Goal: Transaction & Acquisition: Purchase product/service

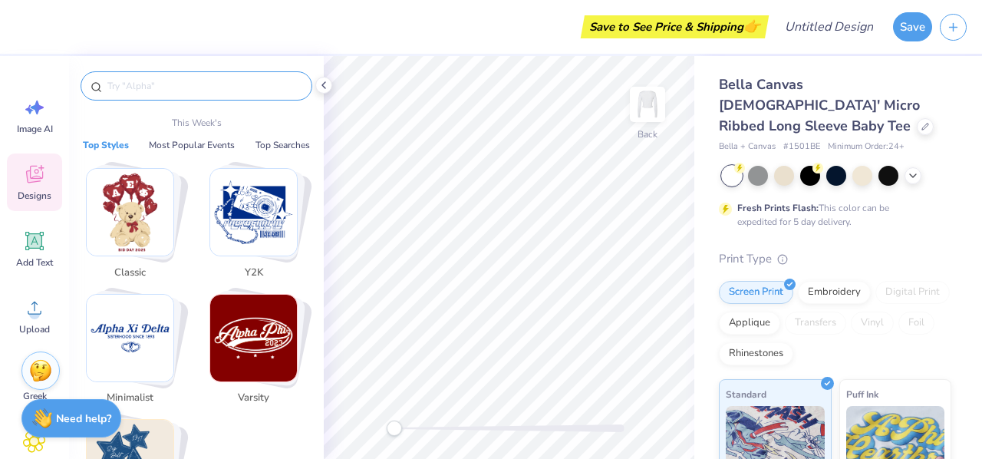
click at [181, 88] on input "text" at bounding box center [204, 85] width 196 height 15
paste input "Pink Pastel Overlap PR Sweater"
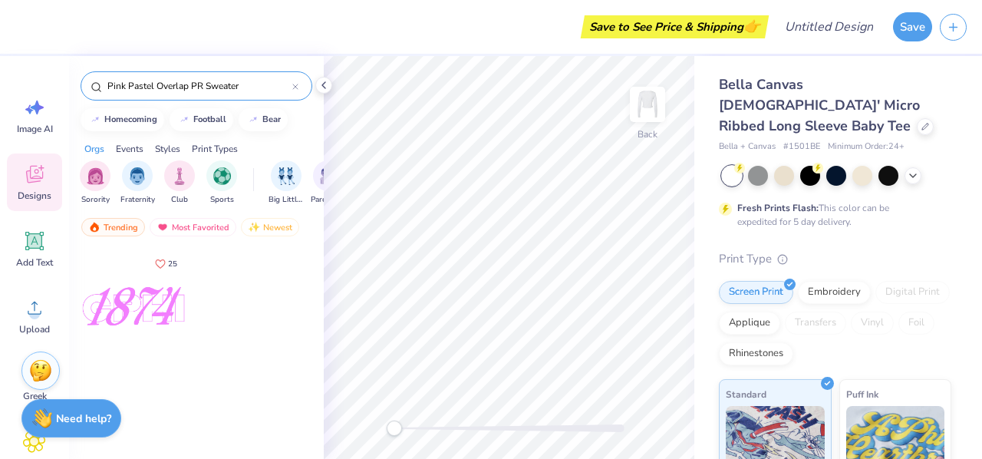
type input "Pink Pastel Overlap PR Sweater"
click at [129, 315] on div at bounding box center [134, 306] width 114 height 114
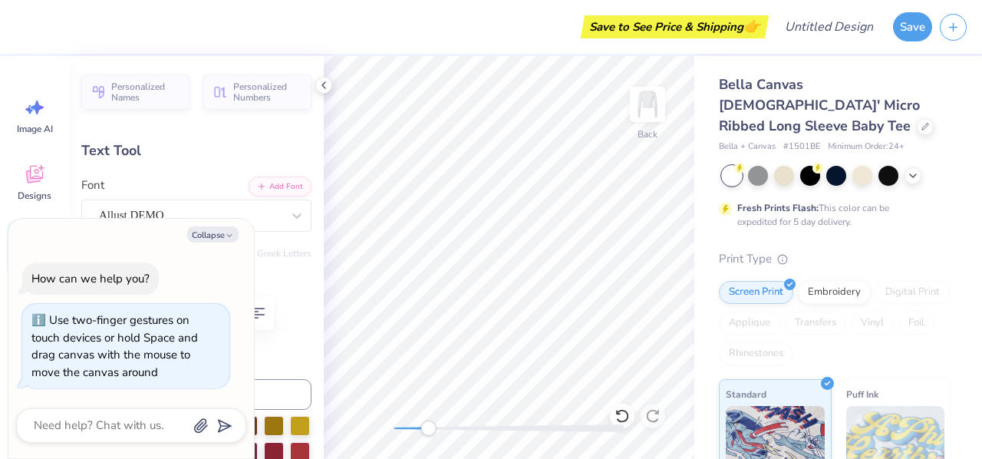
type textarea "x"
type input "8.25"
type input "3.40"
type input "3.33"
type textarea "x"
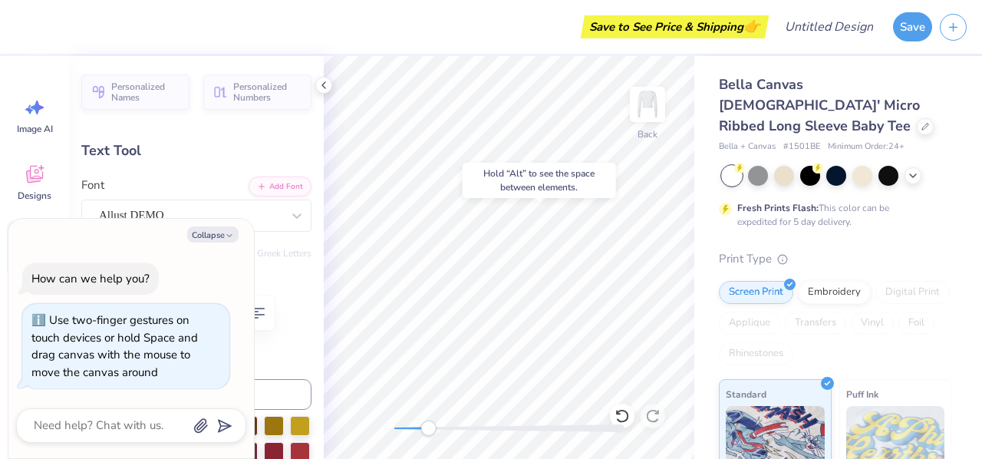
type input "9.91"
type input "2.75"
type input "3.69"
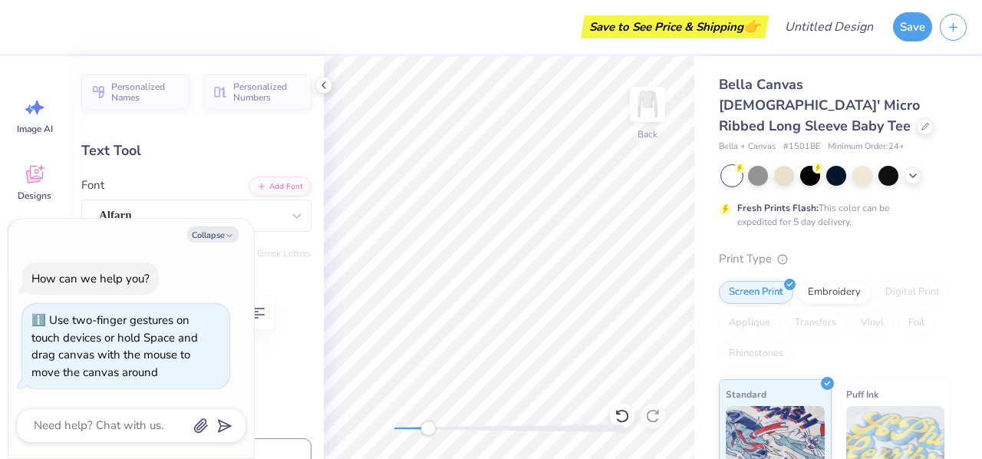
scroll to position [12, 2]
type textarea "x"
type textarea "P"
type textarea "x"
type textarea "PH"
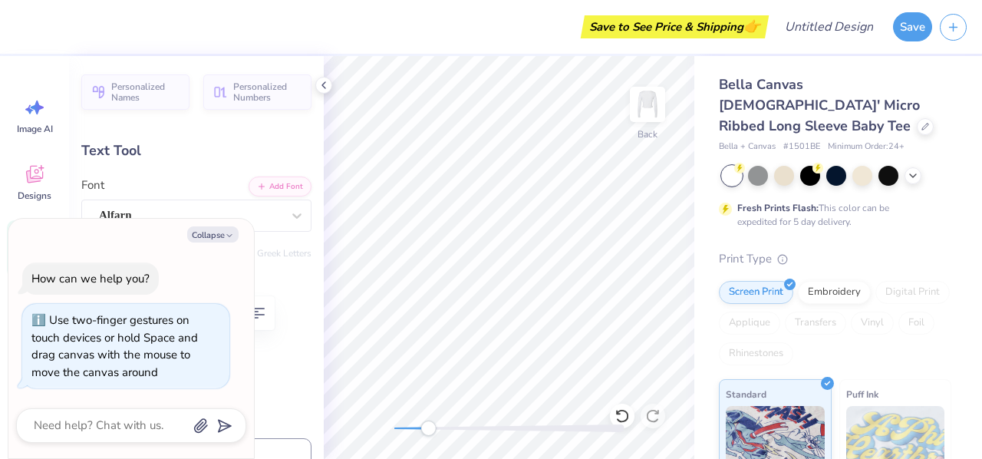
type textarea "x"
type textarea "PHI"
type textarea "x"
type textarea "PHI"
type textarea "x"
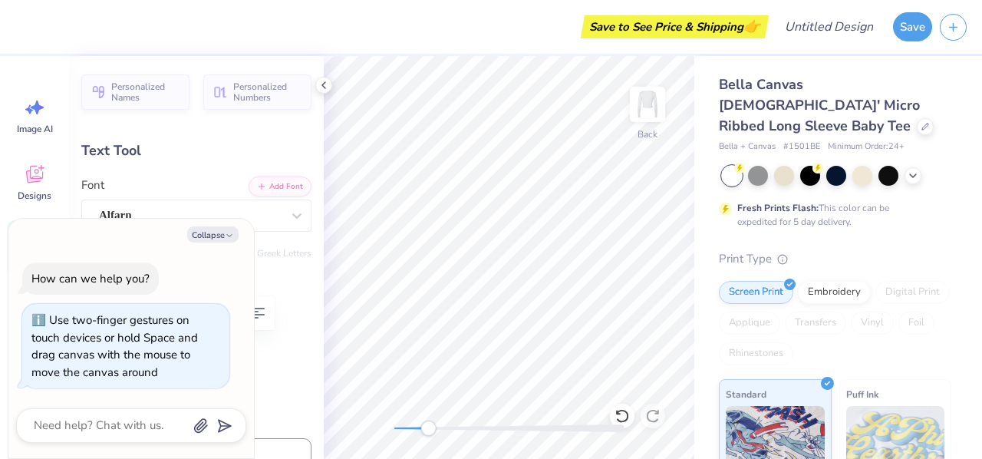
type textarea "PHI MI"
type textarea "x"
type textarea "PHI M"
type textarea "x"
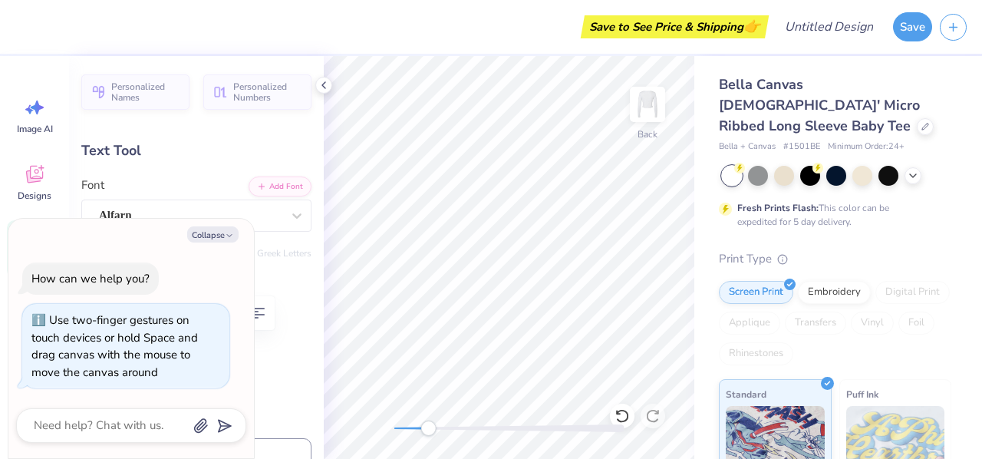
type textarea "PHI MU"
type textarea "x"
type input "9.85"
type input "1.86"
type input "4.30"
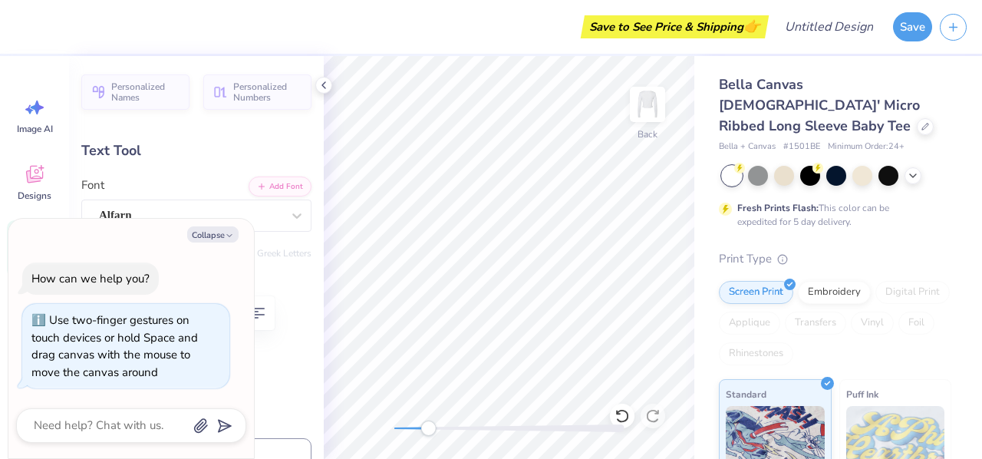
type textarea "x"
type input "8.25"
type input "3.40"
type input "5.98"
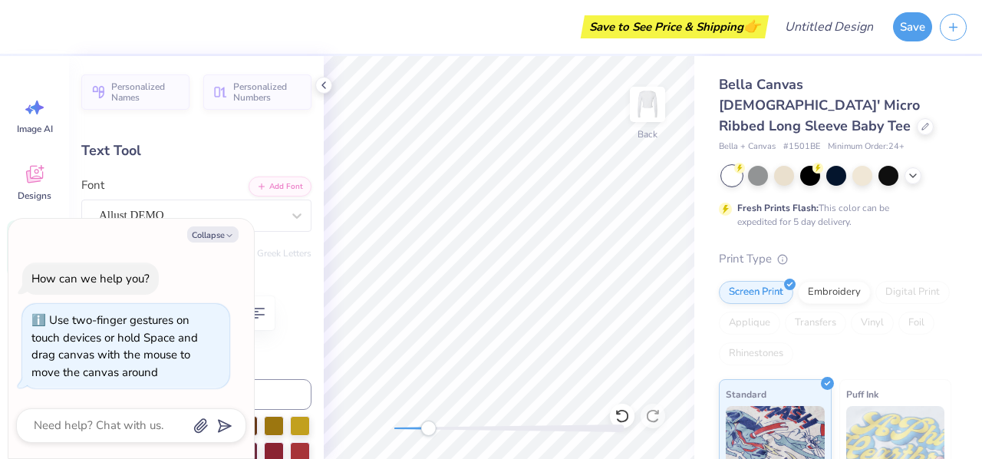
type textarea "x"
type textarea "1"
type textarea "x"
type textarea "18"
type textarea "x"
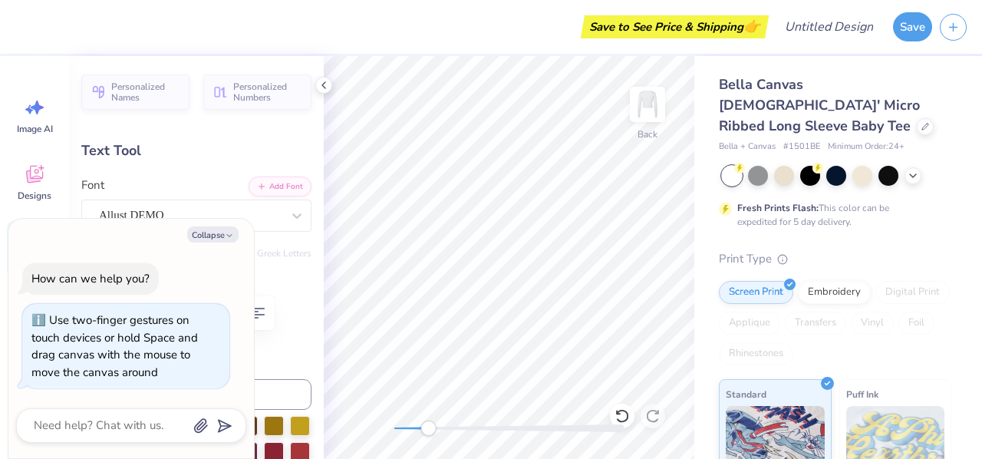
type textarea "185"
type textarea "x"
type textarea "1852"
type textarea "x"
type input "8.27"
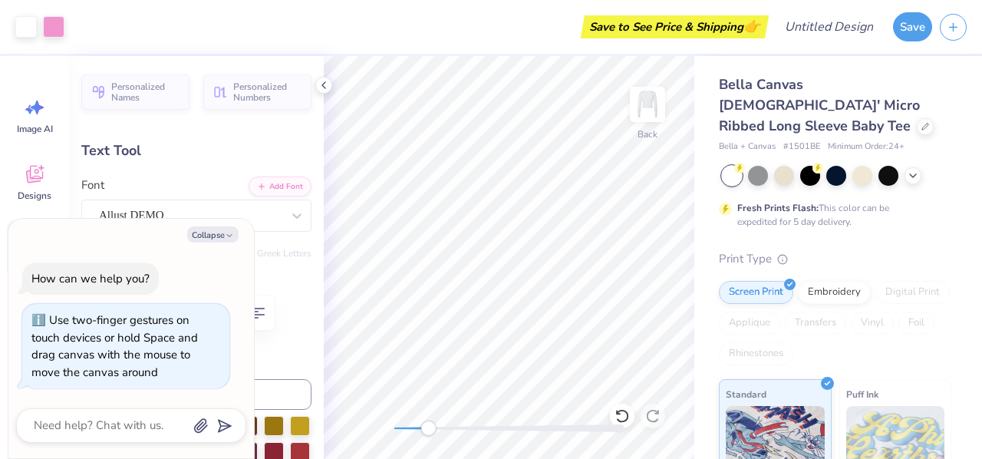
type input "3.42"
type input "1.85"
type textarea "x"
type input "7.45"
type input "3.09"
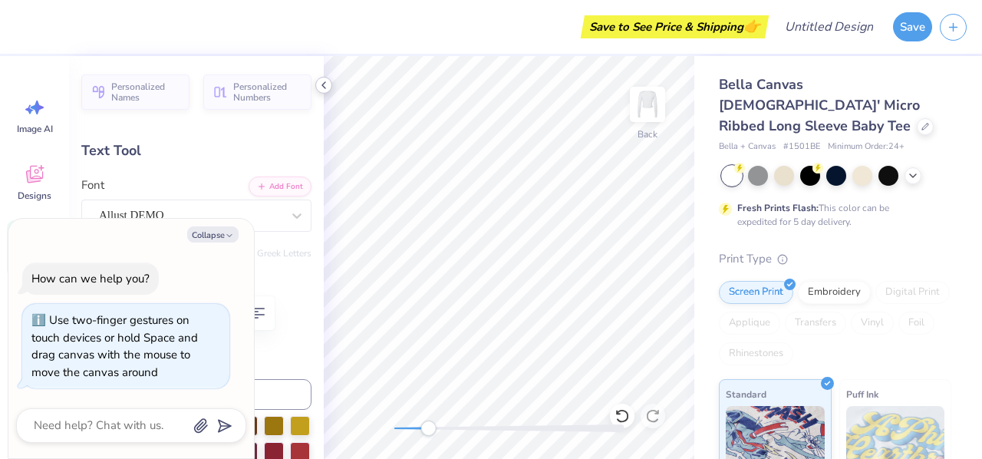
type input "2.19"
type textarea "x"
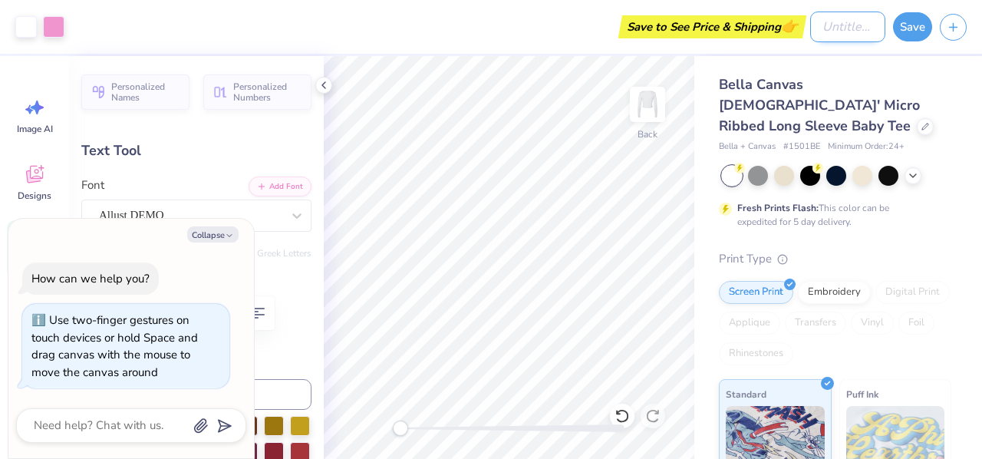
click at [832, 25] on input "Design Title" at bounding box center [847, 27] width 75 height 31
click at [418, 24] on div "Save to See Price & Shipping 👉" at bounding box center [418, 27] width 693 height 54
click at [844, 24] on input "Design Title" at bounding box center [847, 27] width 75 height 31
type input "o"
type textarea "x"
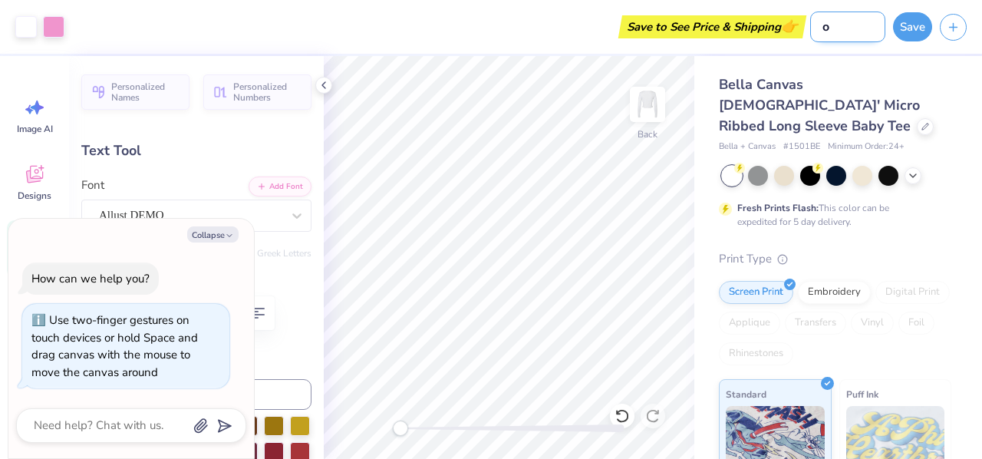
type input "op"
type textarea "x"
type input "ope"
type textarea "x"
type input "open"
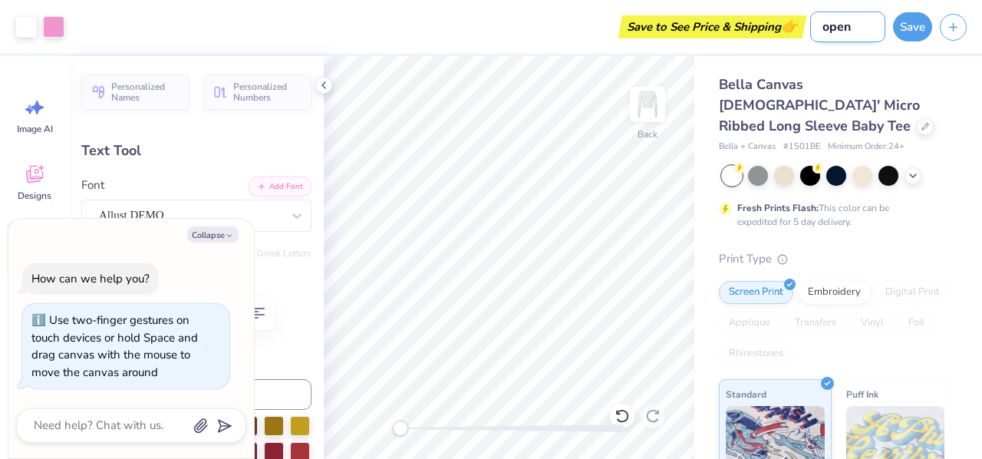
type textarea "x"
type input "open"
type textarea "x"
type input "open i"
type textarea "x"
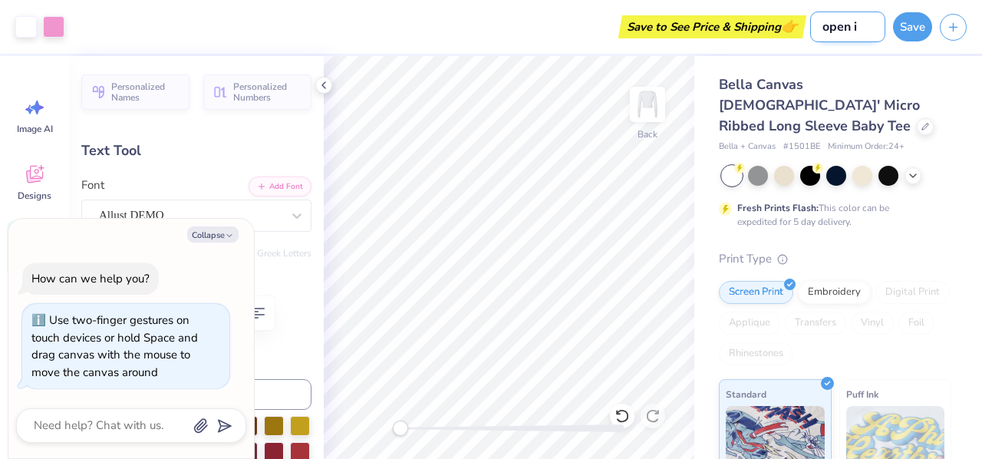
type input "open in"
type textarea "x"
type input "open inv"
type textarea "x"
type input "open invi"
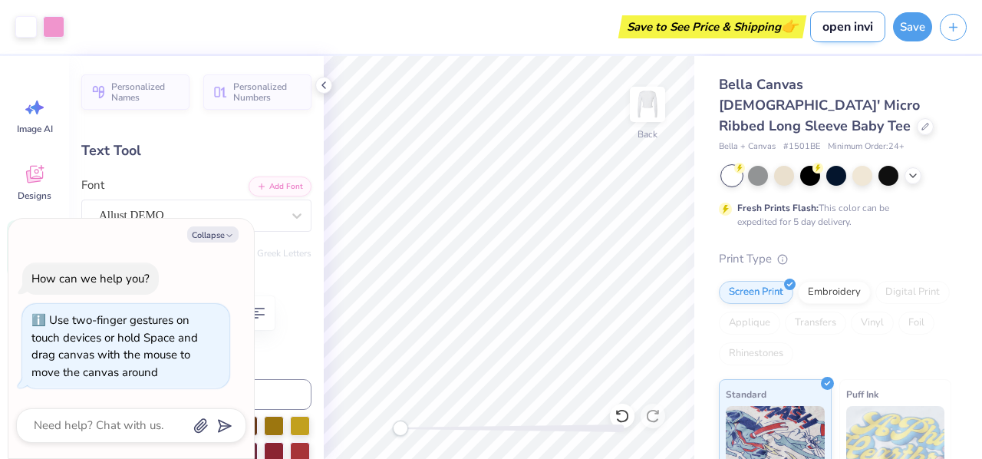
type textarea "x"
type input "open invit"
type textarea "x"
type input "open invite"
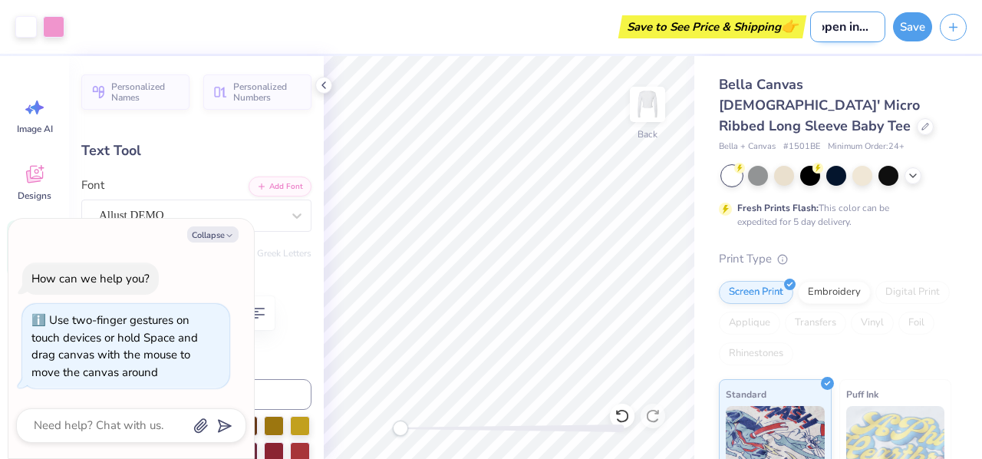
type textarea "x"
type input "open invited"
type textarea "x"
type input "open invited"
type textarea "x"
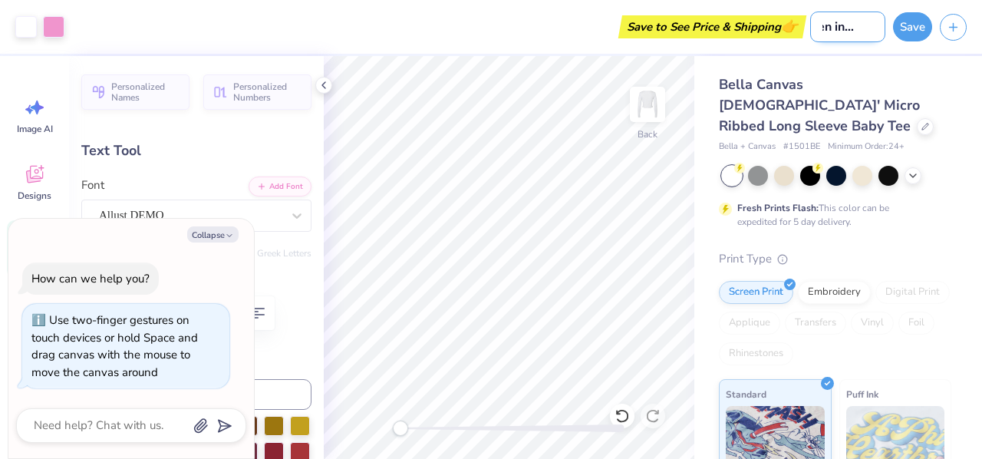
type input "open invited"
type textarea "x"
type input "open invite"
type textarea "x"
type input "open invite"
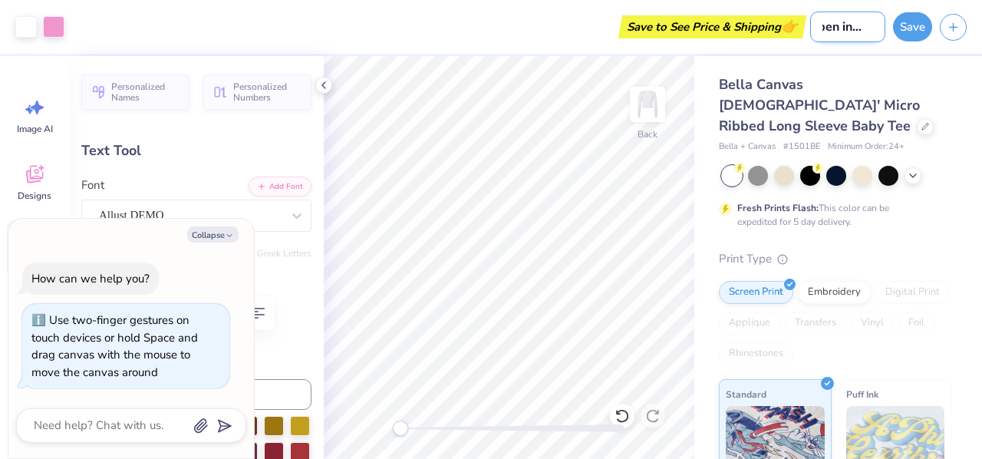
type textarea "x"
type input "open invite r"
type textarea "x"
type input "open invite [PERSON_NAME]"
type textarea "x"
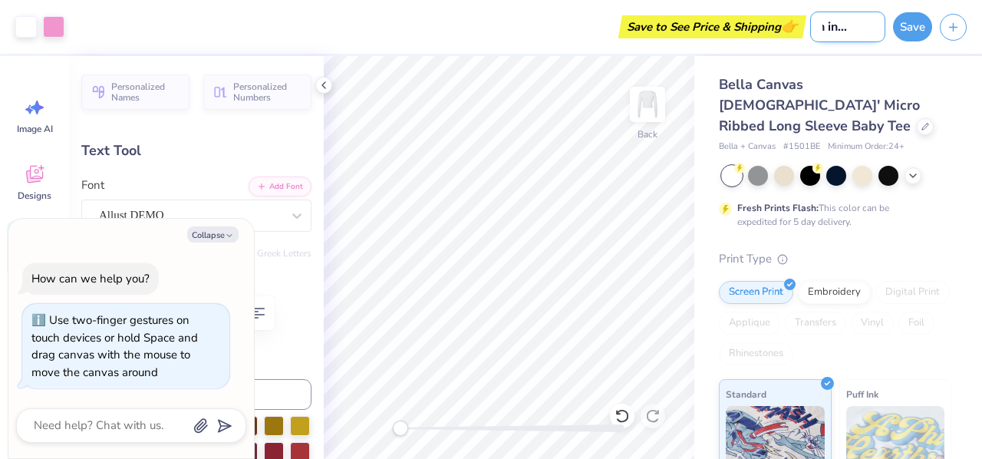
type input "open invite [PERSON_NAME]"
type textarea "x"
type input "open invite [PERSON_NAME]"
type textarea "x"
type input "open invite round"
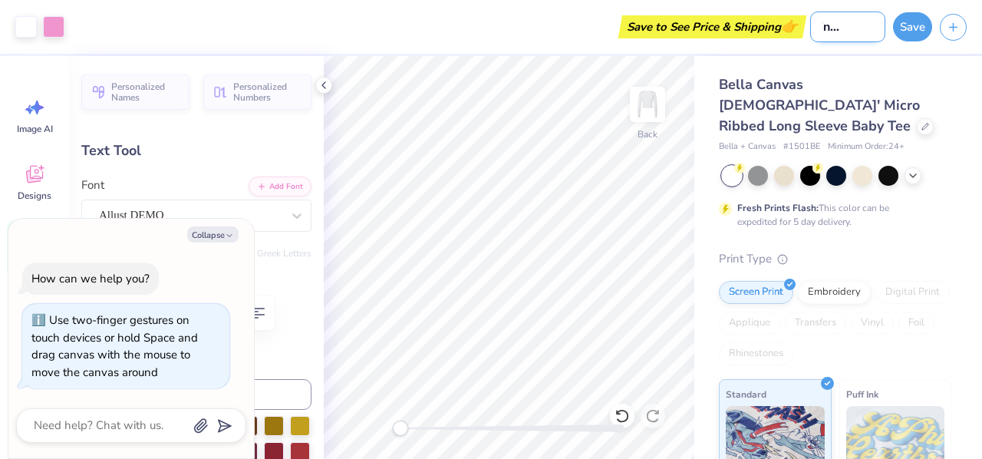
scroll to position [0, 48]
type textarea "x"
type input "open invite round"
click at [916, 28] on button "Save" at bounding box center [912, 24] width 39 height 29
type textarea "x"
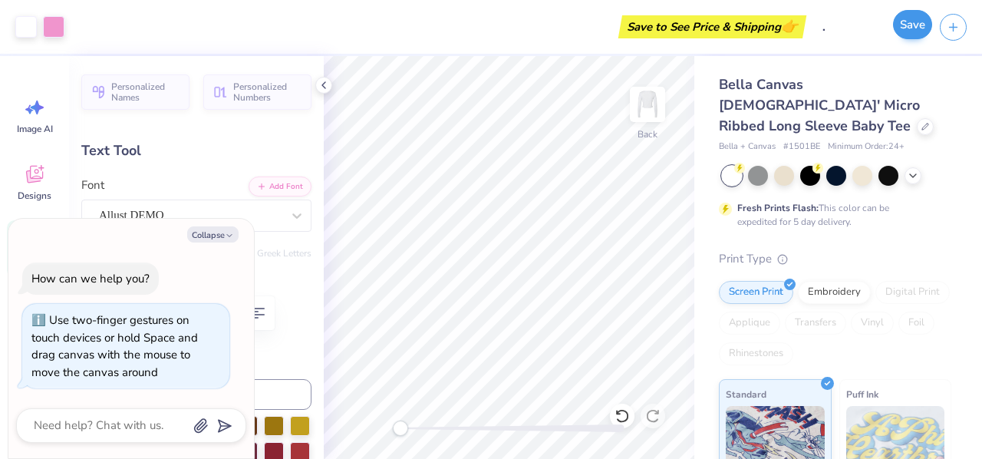
scroll to position [0, 0]
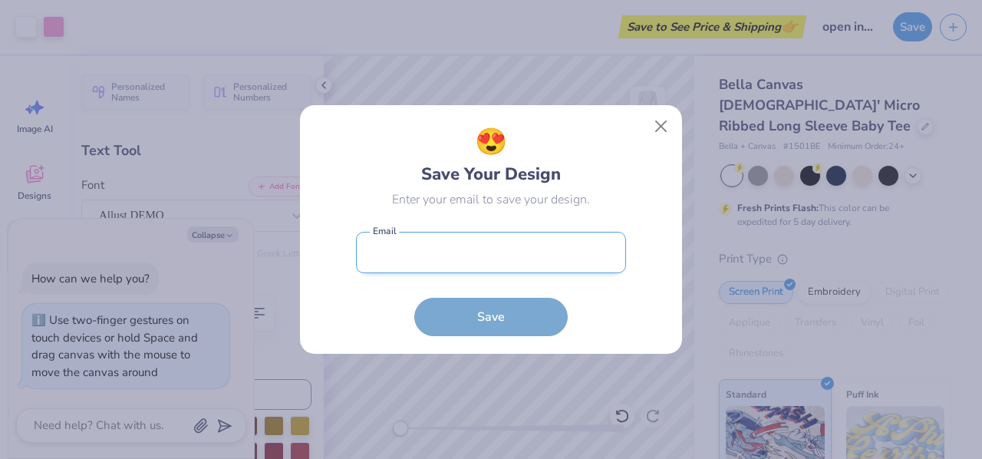
click at [468, 247] on input "email" at bounding box center [491, 253] width 270 height 42
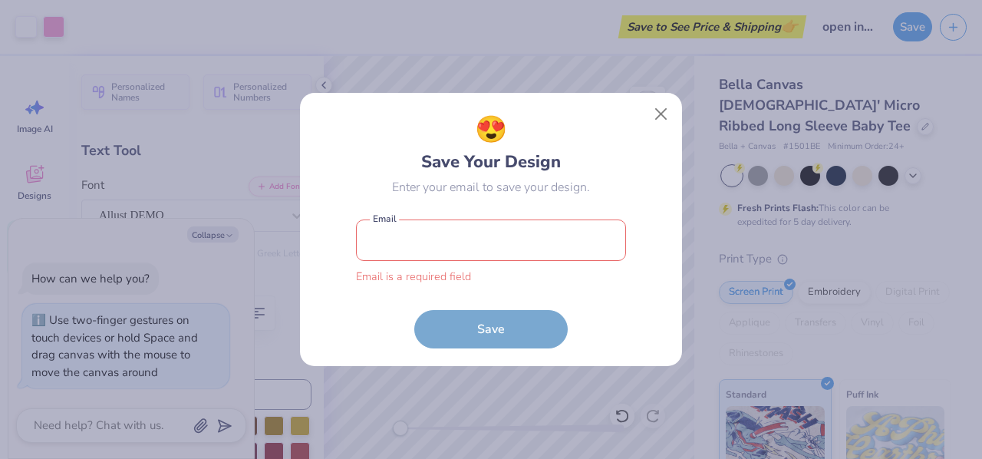
type input "[EMAIL_ADDRESS][DOMAIN_NAME]"
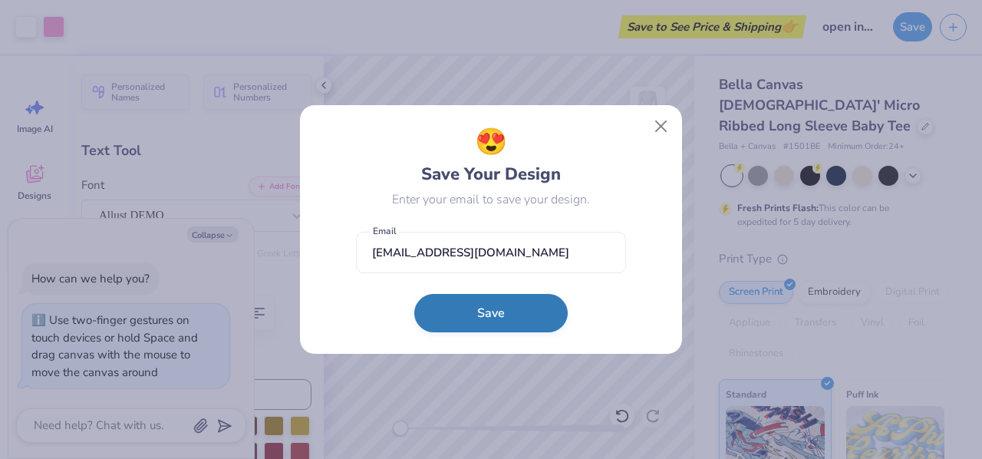
click at [507, 302] on button "Save" at bounding box center [490, 313] width 153 height 38
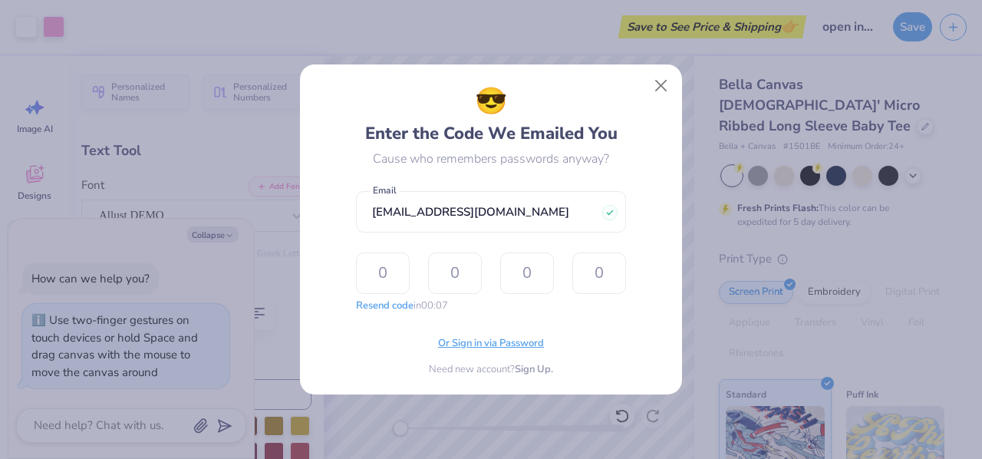
click at [478, 345] on span "Or Sign in via Password" at bounding box center [491, 343] width 106 height 15
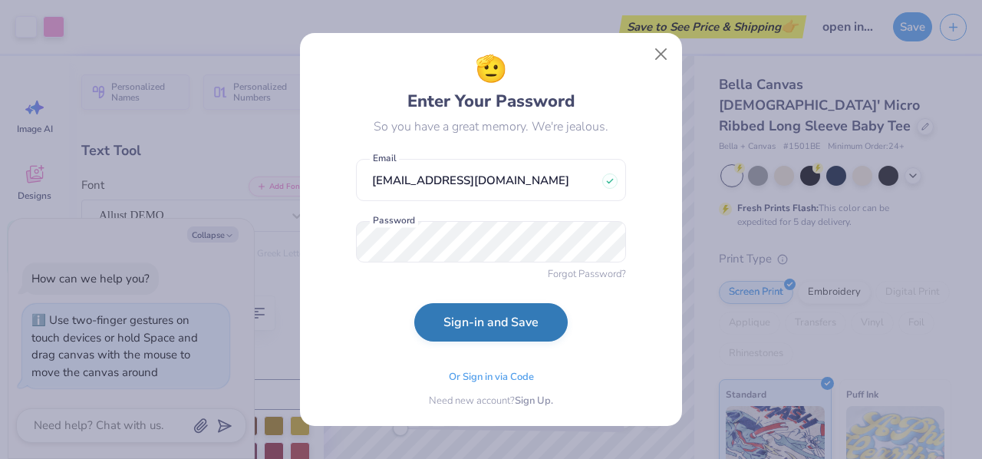
click at [496, 334] on button "Sign-in and Save" at bounding box center [490, 322] width 153 height 38
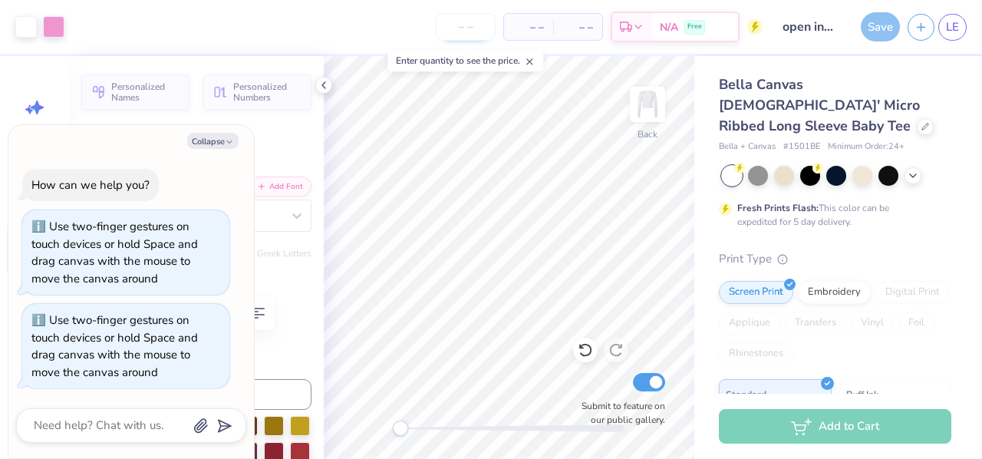
click at [477, 27] on input "number" at bounding box center [466, 27] width 60 height 28
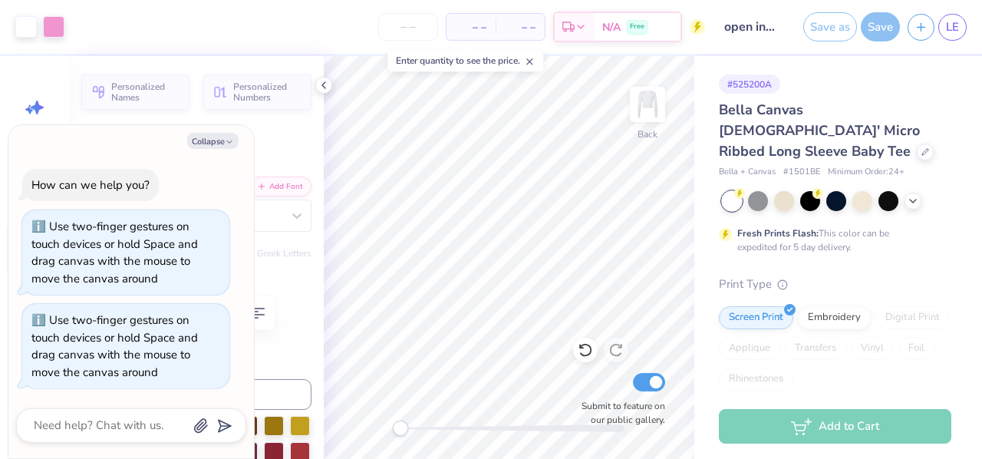
type textarea "x"
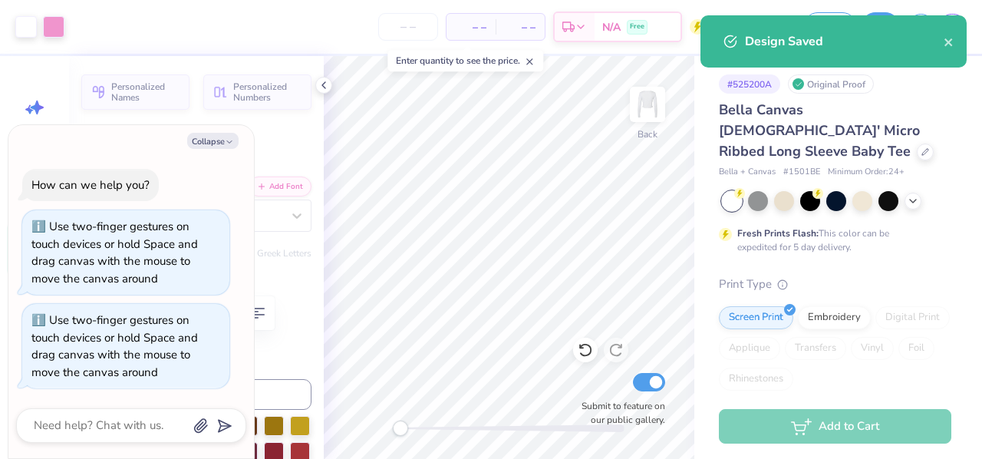
type input "1"
type textarea "x"
type input "12"
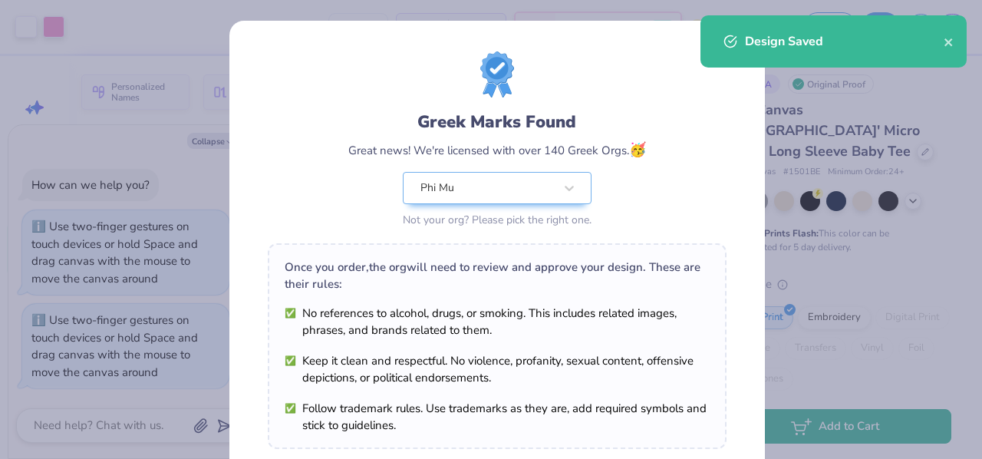
scroll to position [258, 0]
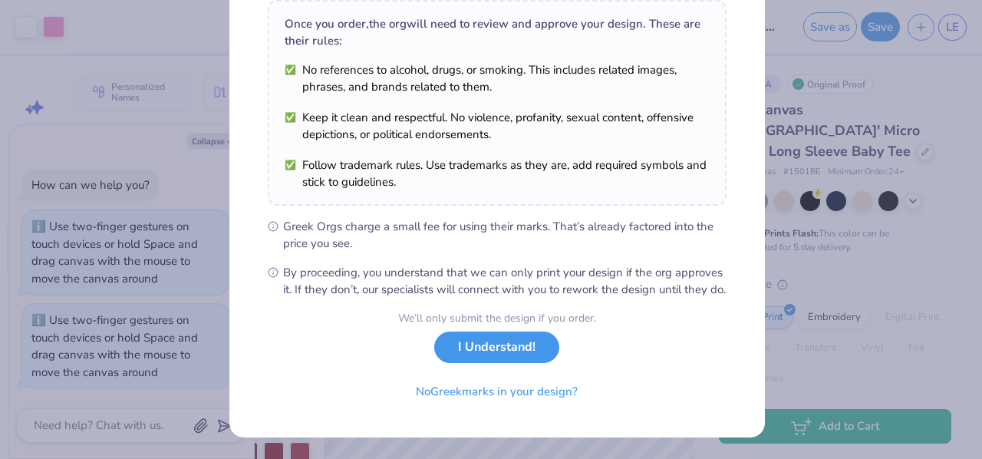
click at [467, 363] on button "I Understand!" at bounding box center [496, 347] width 125 height 31
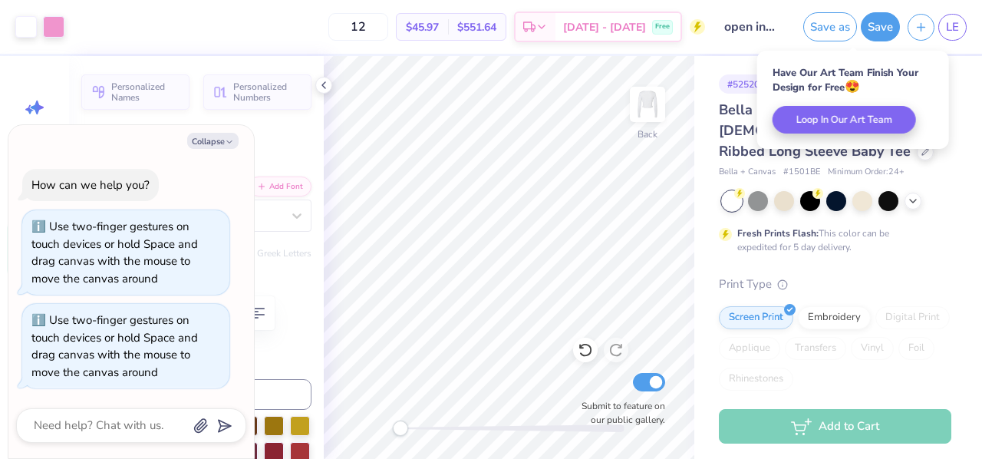
scroll to position [32, 0]
type textarea "x"
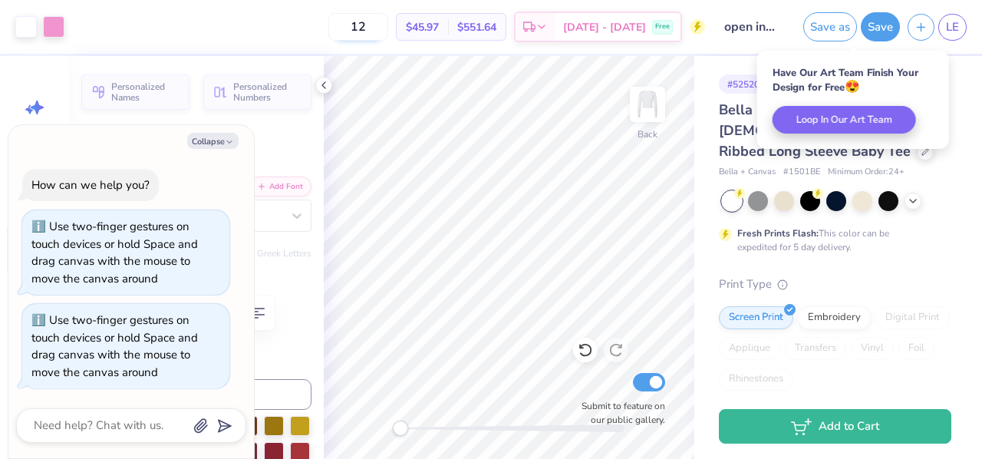
click at [388, 30] on input "12" at bounding box center [358, 27] width 60 height 28
type input "1"
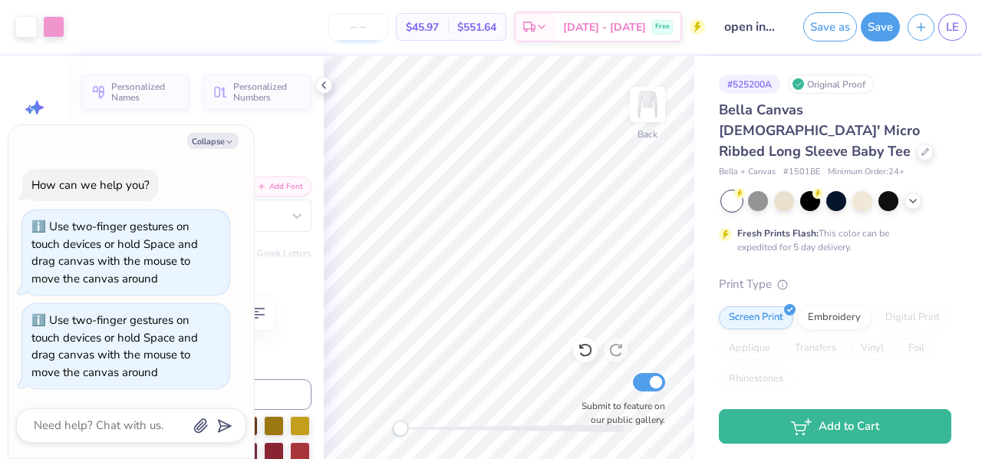
type textarea "x"
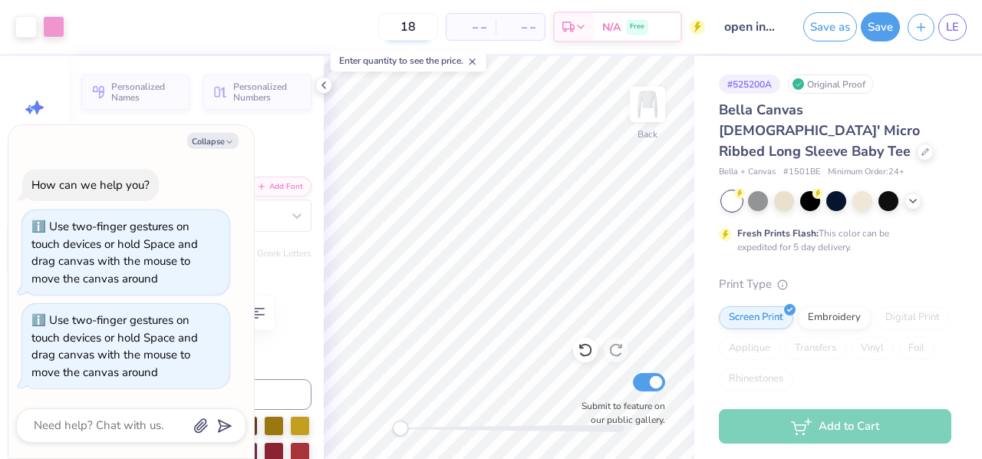
type input "180"
type textarea "x"
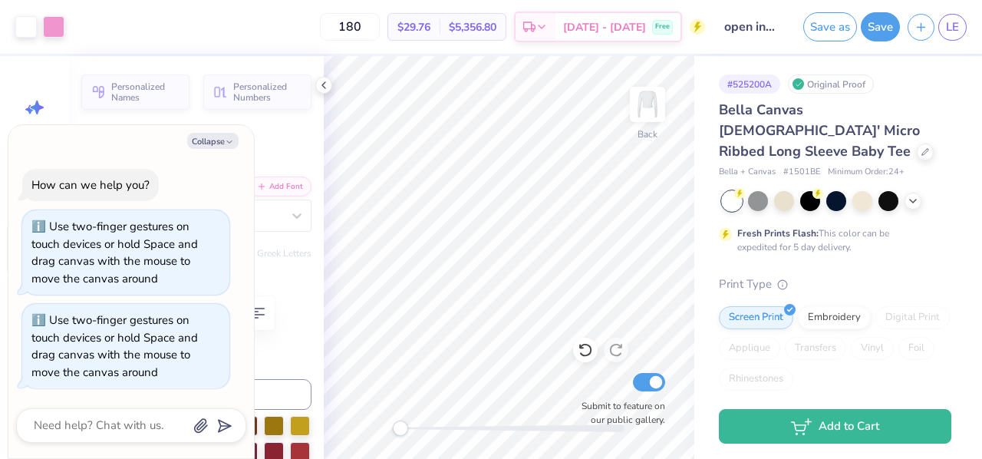
type input "180"
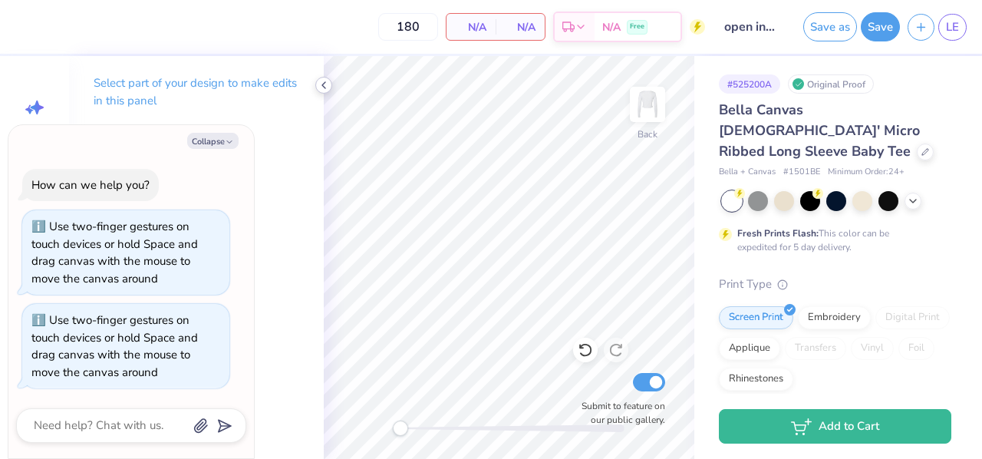
click at [328, 81] on icon at bounding box center [324, 85] width 12 height 12
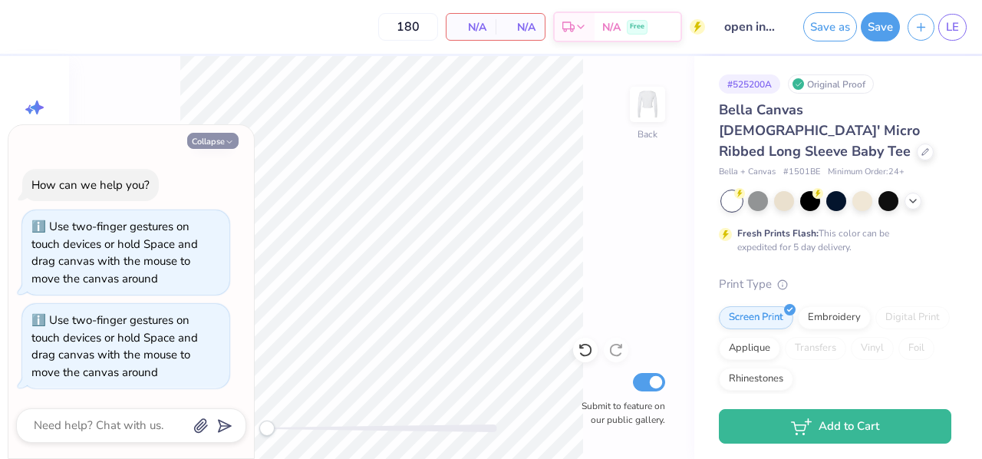
click at [207, 143] on button "Collapse" at bounding box center [212, 141] width 51 height 16
type textarea "x"
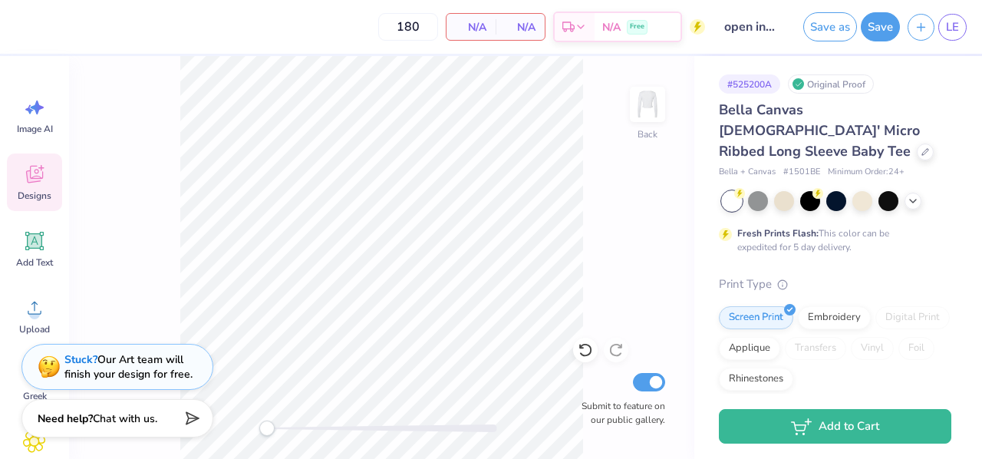
scroll to position [46, 0]
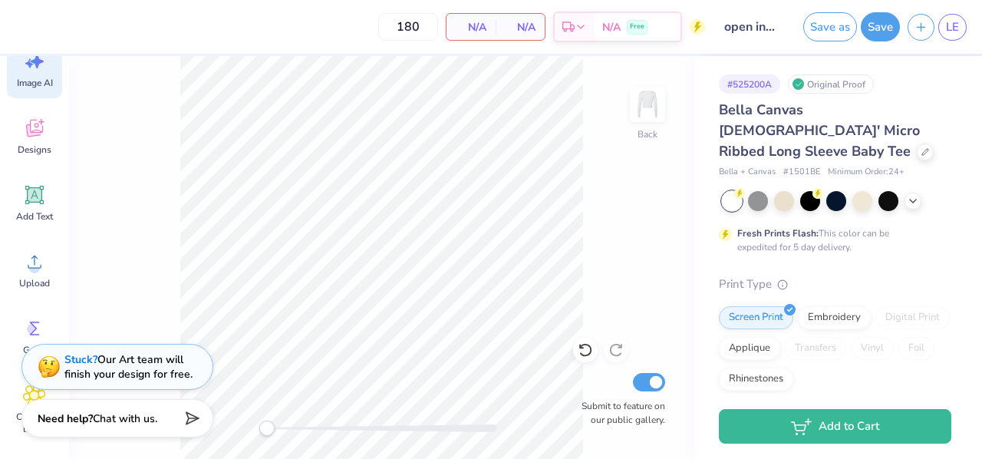
click at [45, 59] on icon at bounding box center [34, 61] width 23 height 23
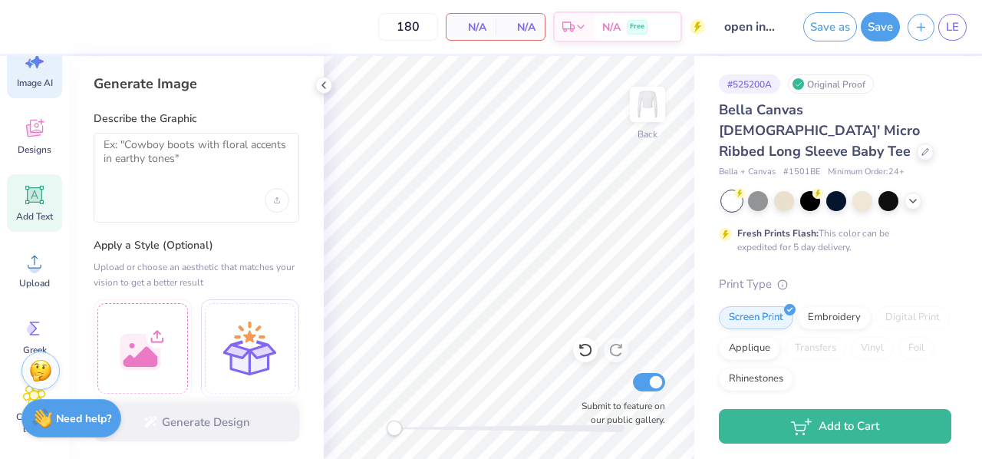
click at [24, 199] on icon at bounding box center [34, 194] width 23 height 23
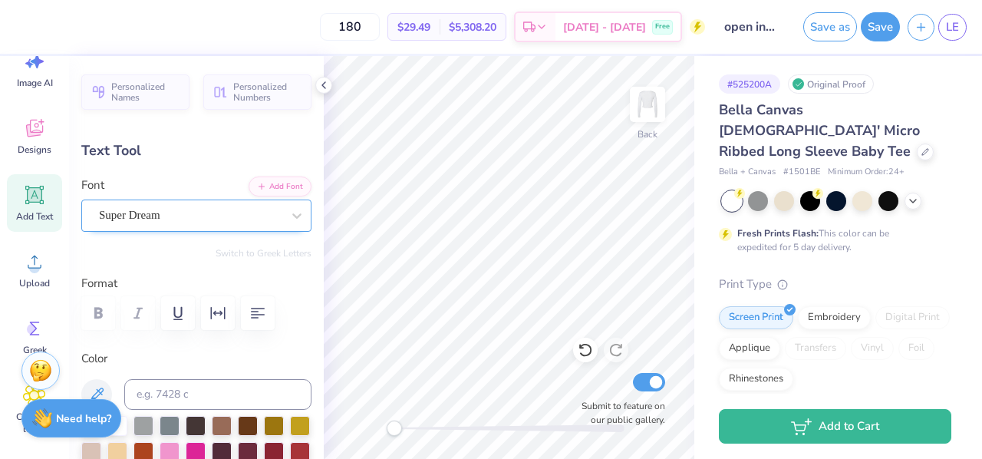
click at [163, 208] on div "Super Dream" at bounding box center [190, 215] width 186 height 24
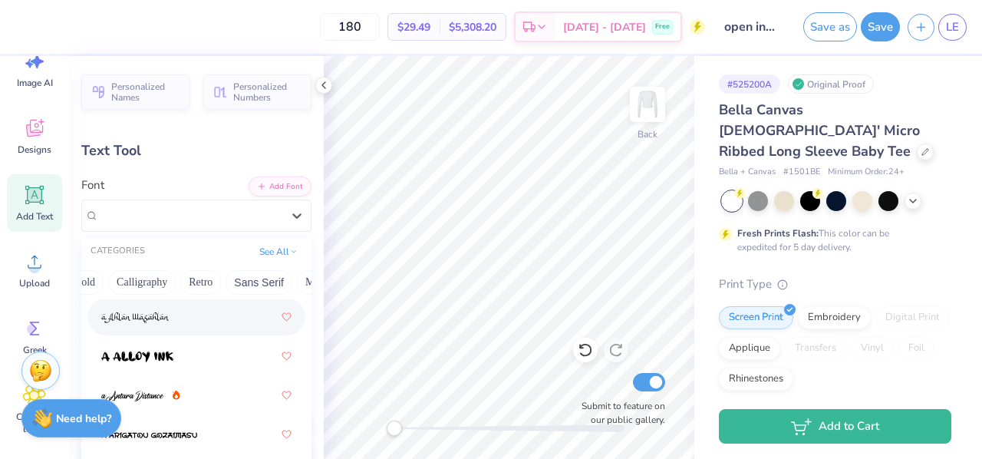
scroll to position [0, 230]
click at [134, 279] on button "Calligraphy" at bounding box center [138, 282] width 68 height 25
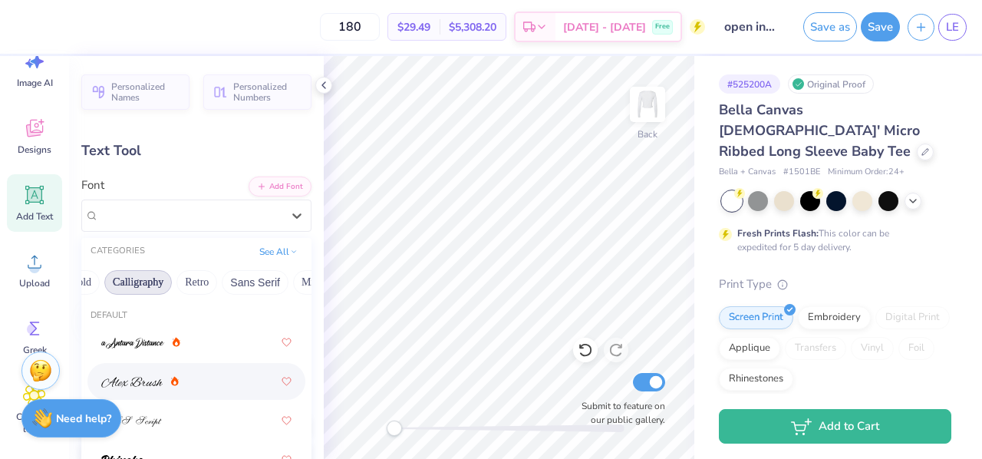
scroll to position [0, 0]
click at [147, 378] on img at bounding box center [131, 382] width 61 height 11
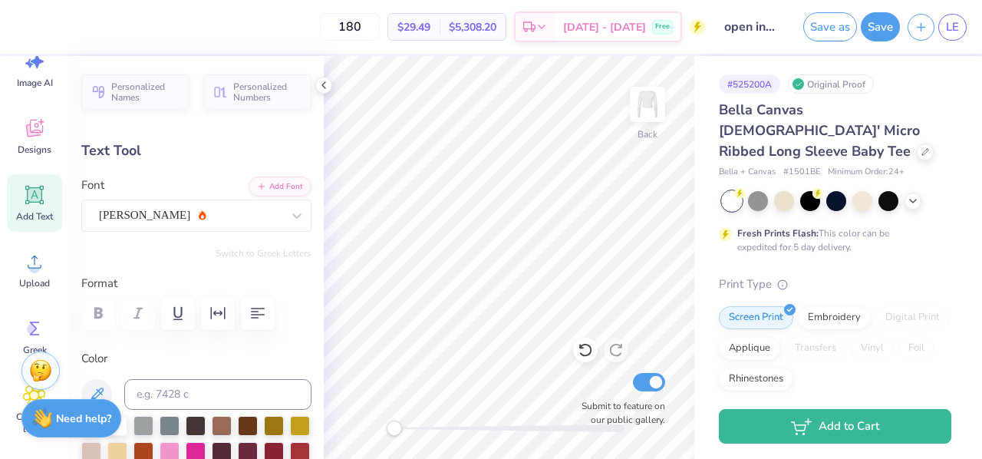
scroll to position [12, 2]
type textarea "Pji"
type input "3.92"
type input "2.24"
type input "6.88"
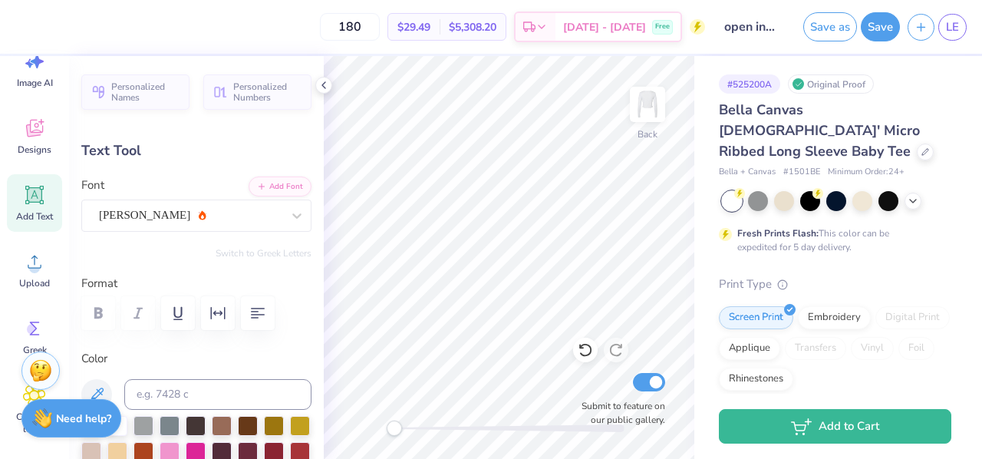
type textarea "Phi"
type input "4.38"
type input "1.99"
type input "7.01"
type textarea "Mu"
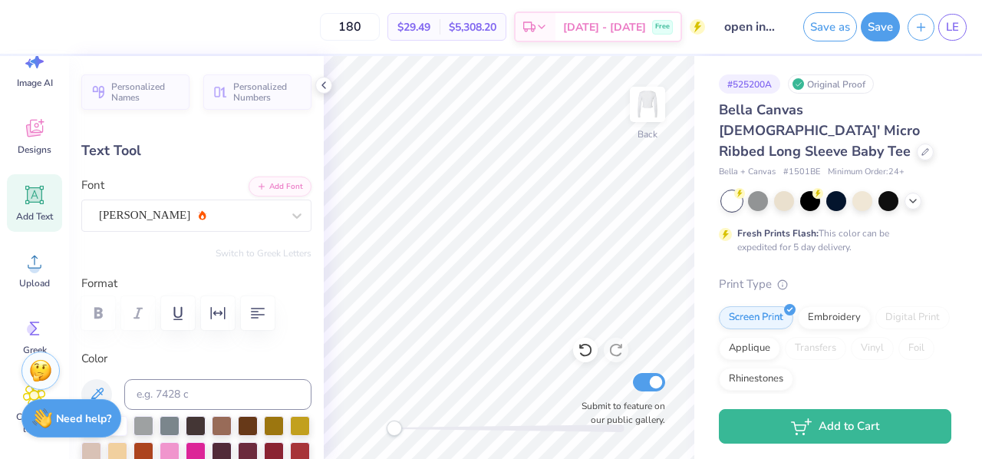
type input "2.88"
type input "1.31"
type input "3.00"
type input "4.20"
type input "1.89"
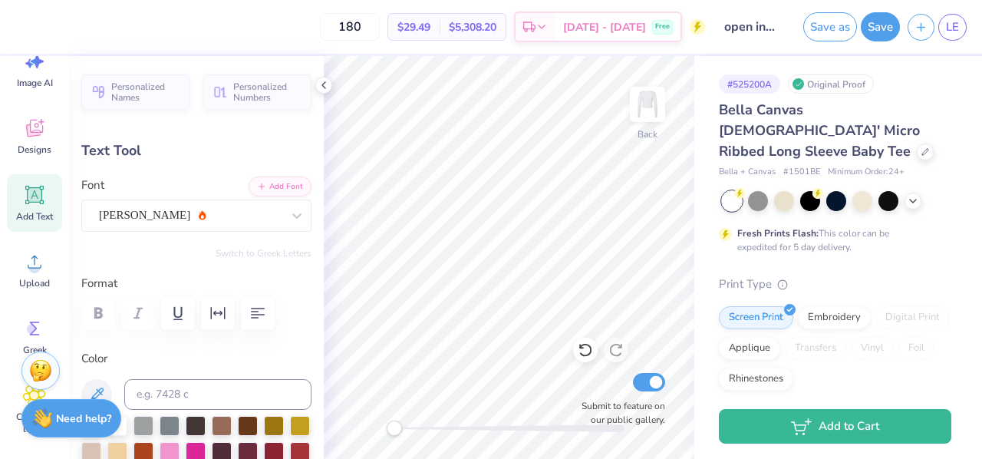
type input "10.36"
type input "2.88"
type input "1.31"
type input "3.00"
click at [15, 31] on div at bounding box center [25, 25] width 21 height 21
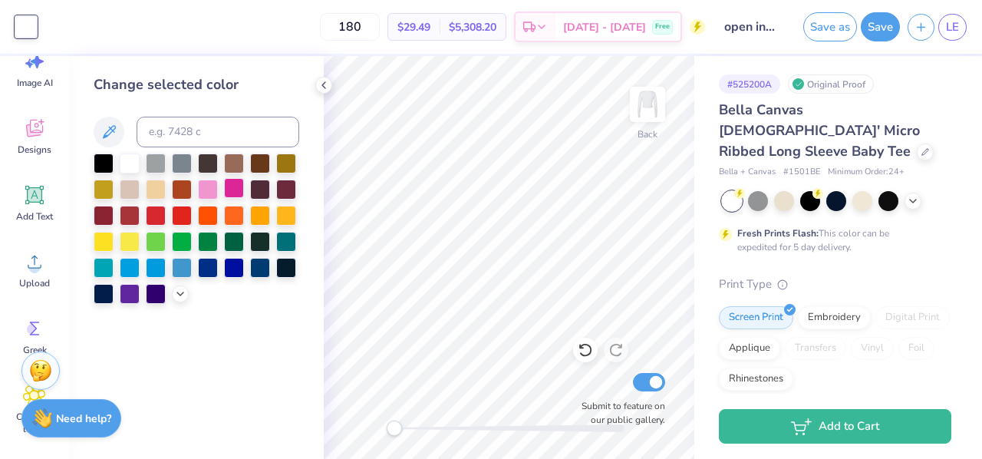
click at [226, 186] on div at bounding box center [234, 188] width 20 height 20
click at [35, 192] on icon at bounding box center [35, 195] width 15 height 15
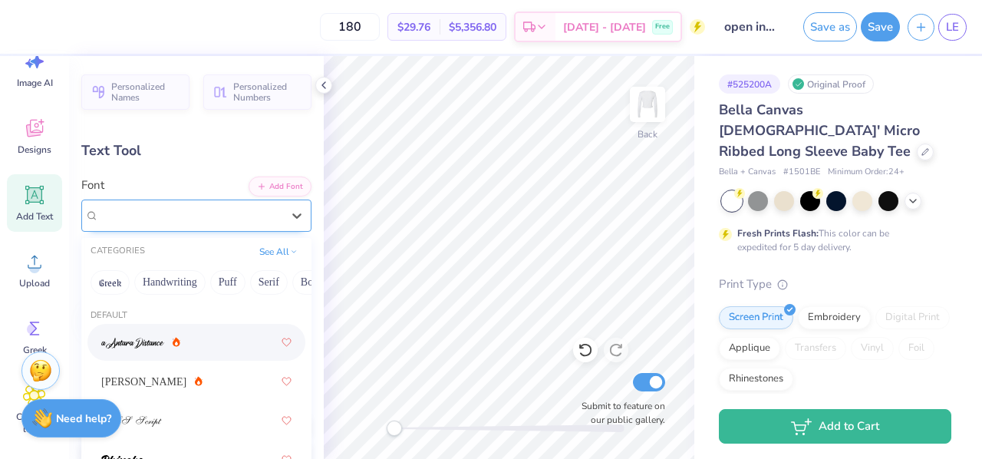
click at [149, 222] on div "Super Dream" at bounding box center [190, 215] width 186 height 24
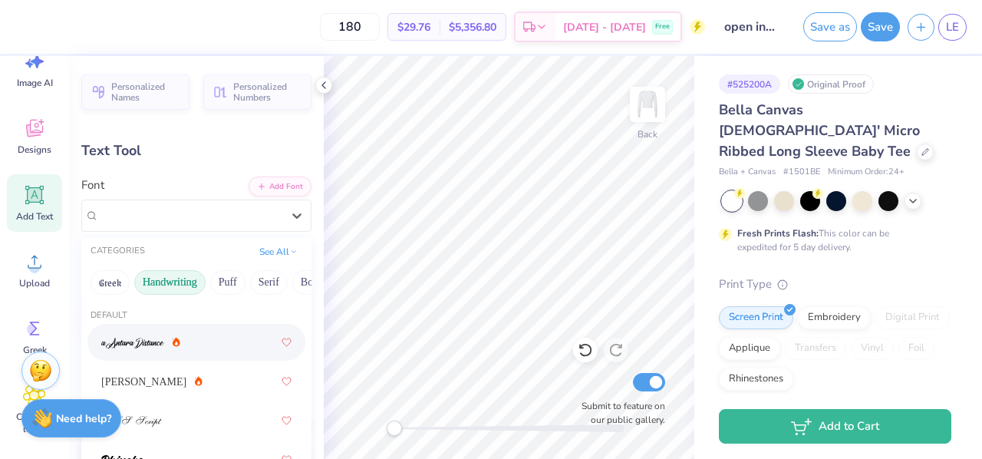
click at [164, 279] on button "Handwriting" at bounding box center [169, 282] width 71 height 25
click at [227, 269] on div "Greek Handwriting Puff Serif Bold Calligraphy Retro Sans Serif Minimal Fantasy …" at bounding box center [196, 283] width 230 height 34
click at [259, 288] on button "Serif" at bounding box center [269, 282] width 38 height 25
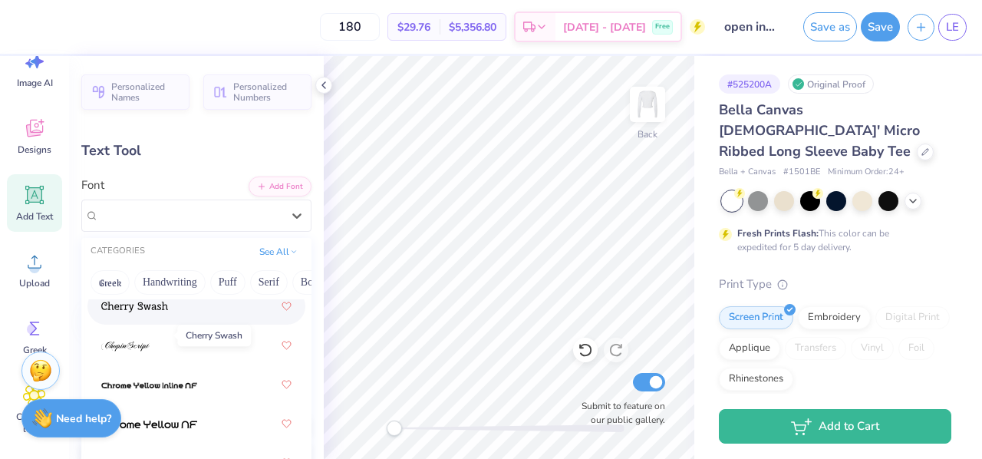
scroll to position [2453, 0]
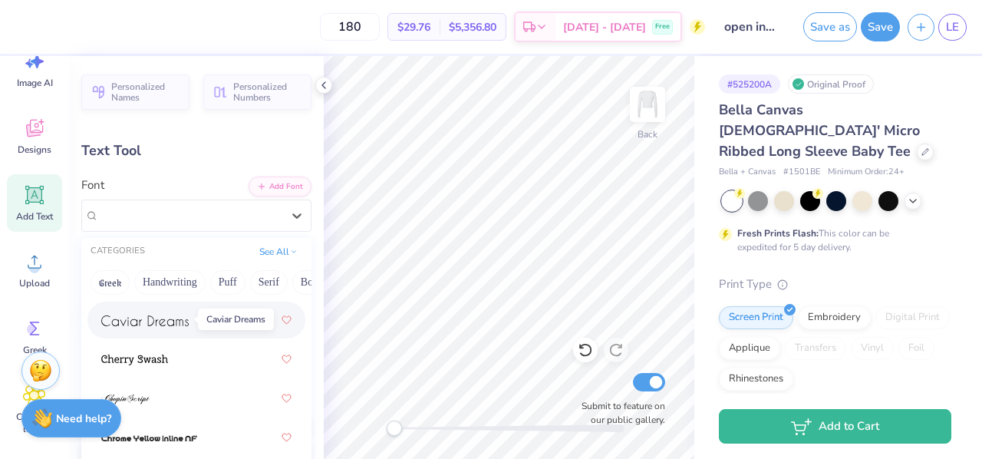
click at [130, 322] on img at bounding box center [144, 320] width 87 height 11
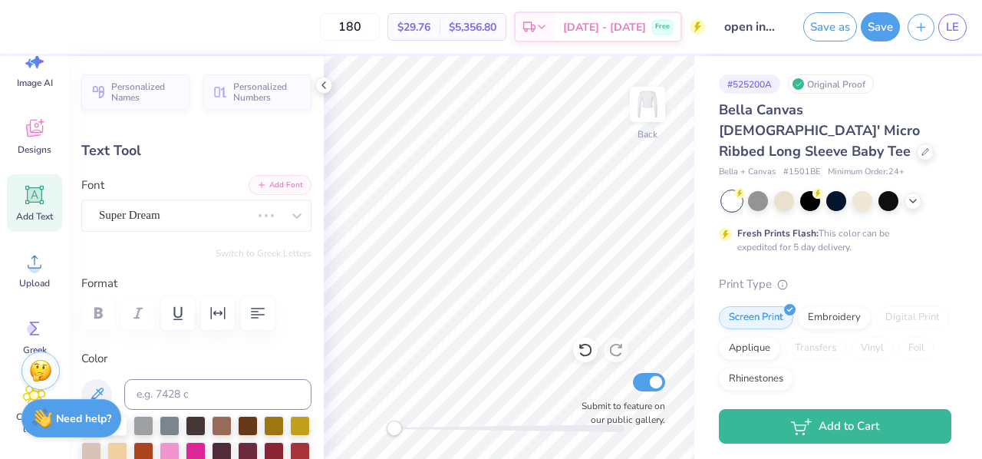
scroll to position [12, 2]
type textarea "love in our bond"
type input "9.93"
type input "1.06"
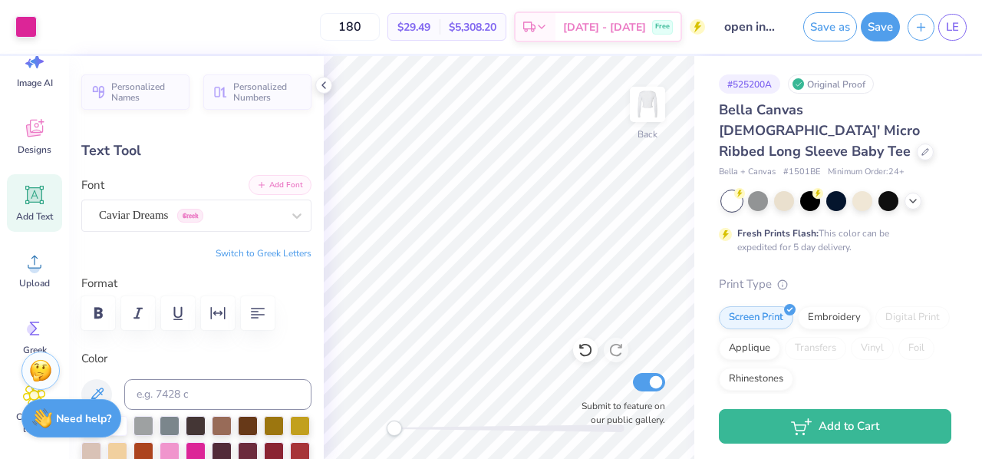
type input "7.47"
type input "6.05"
type input "0.65"
type input "7.88"
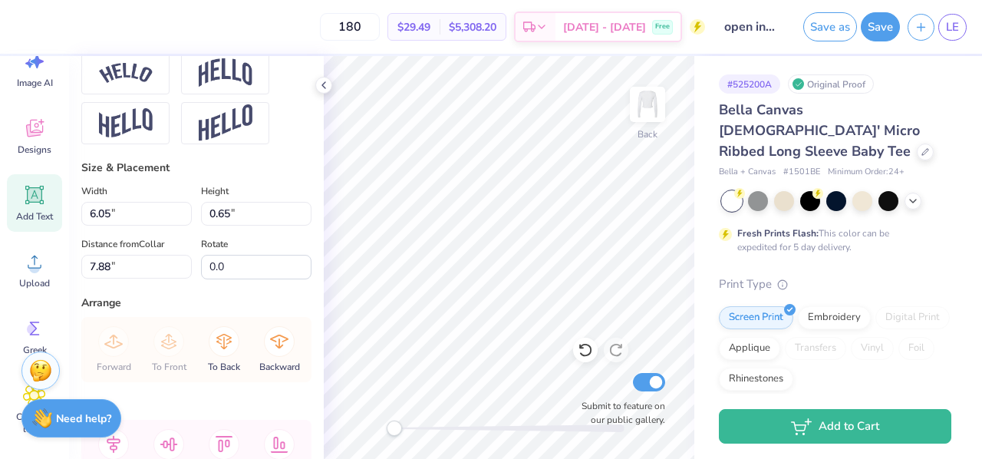
scroll to position [702, 0]
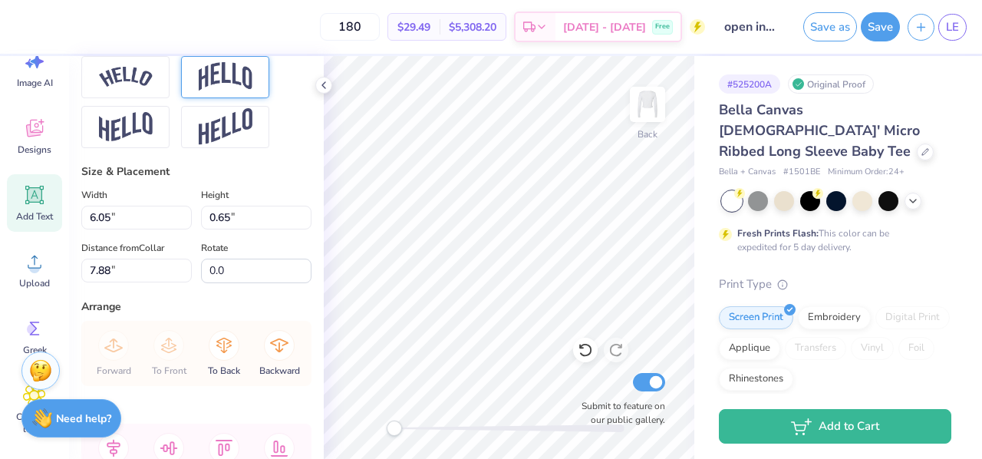
click at [231, 91] on img at bounding box center [226, 76] width 54 height 29
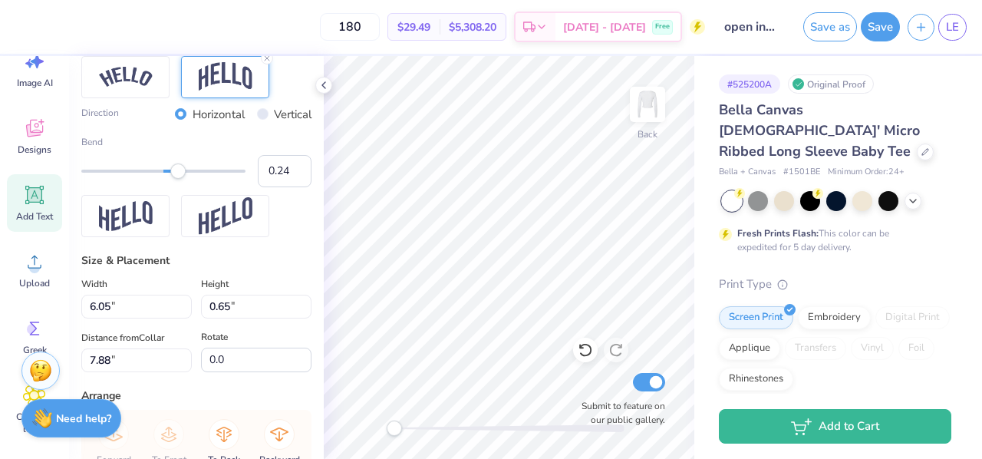
type input "0.23"
drag, startPoint x: 192, startPoint y: 198, endPoint x: 175, endPoint y: 199, distance: 16.9
click at [175, 179] on div "Accessibility label" at bounding box center [174, 170] width 15 height 15
type input "1.11"
type input "7.65"
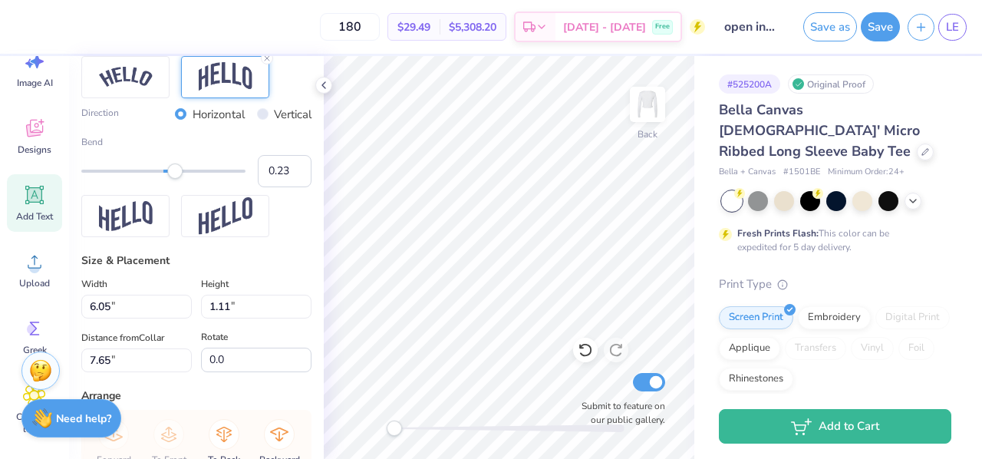
type input "55.6"
type input "0.72"
drag, startPoint x: 180, startPoint y: 196, endPoint x: 213, endPoint y: 197, distance: 33.0
click at [213, 179] on div "Accessibility label" at bounding box center [212, 170] width 15 height 15
type input "0.38"
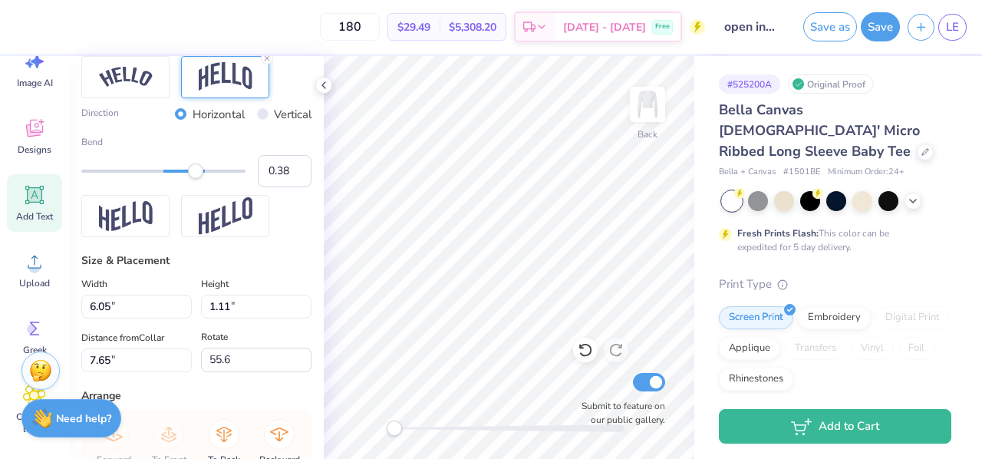
drag, startPoint x: 209, startPoint y: 197, endPoint x: 186, endPoint y: 200, distance: 23.9
click at [188, 179] on div "Accessibility label" at bounding box center [195, 170] width 15 height 15
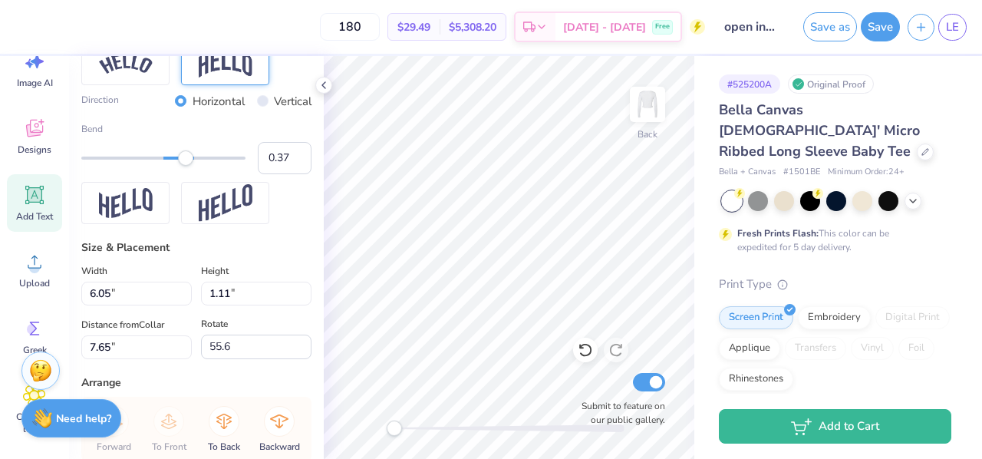
scroll to position [712, 0]
